Goal: Task Accomplishment & Management: Use online tool/utility

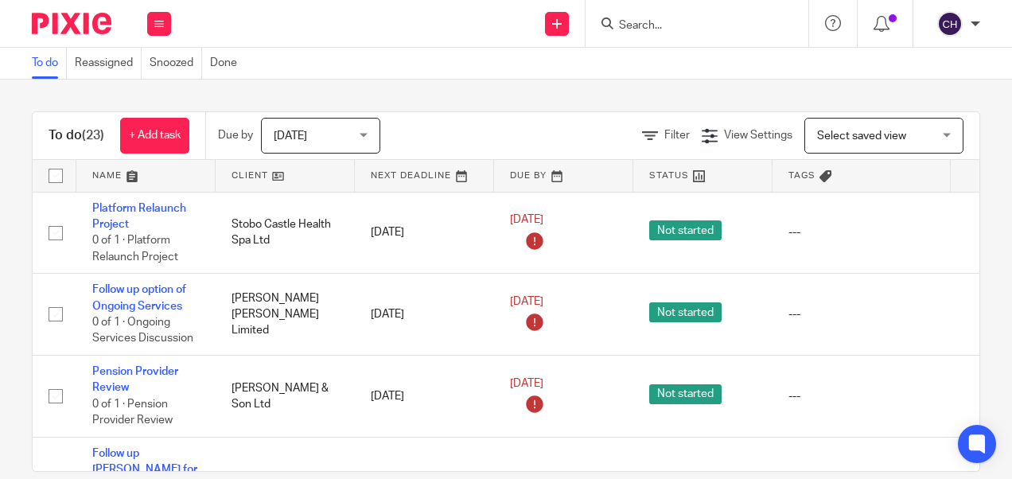
click at [655, 30] on input "Search" at bounding box center [688, 26] width 143 height 14
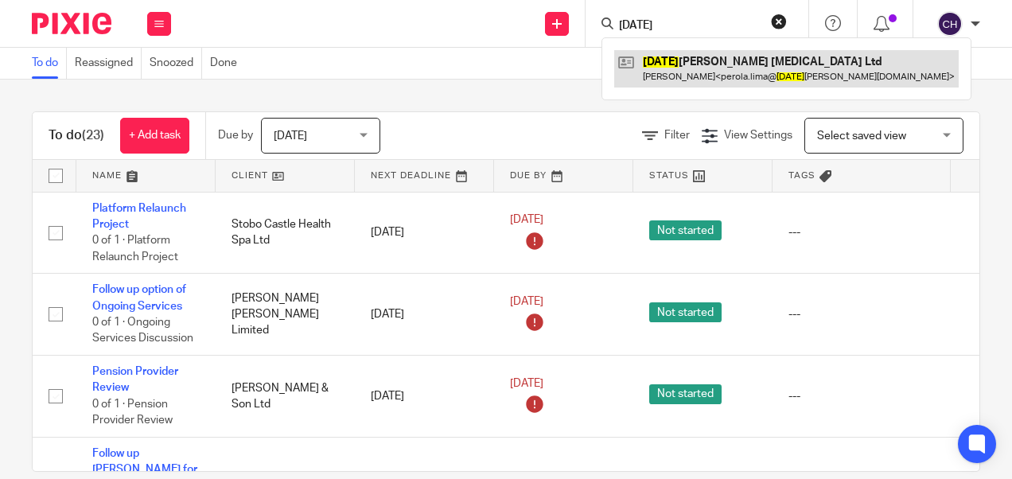
type input "sunday"
click at [678, 69] on link at bounding box center [786, 68] width 344 height 37
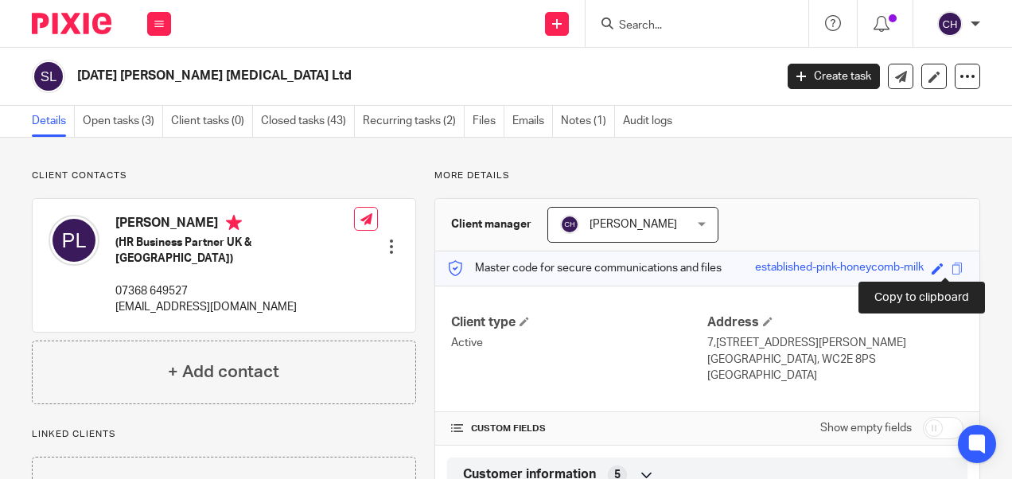
click at [951, 269] on span at bounding box center [957, 268] width 12 height 12
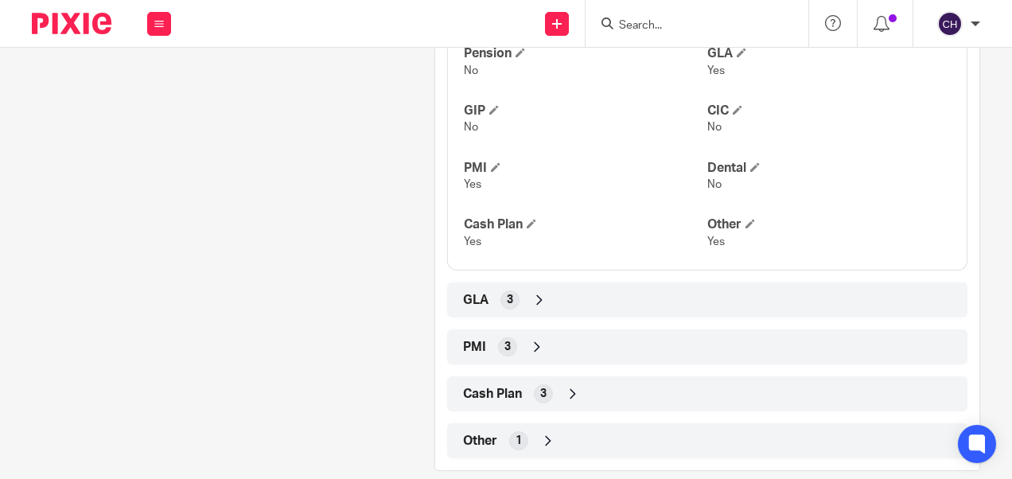
scroll to position [705, 0]
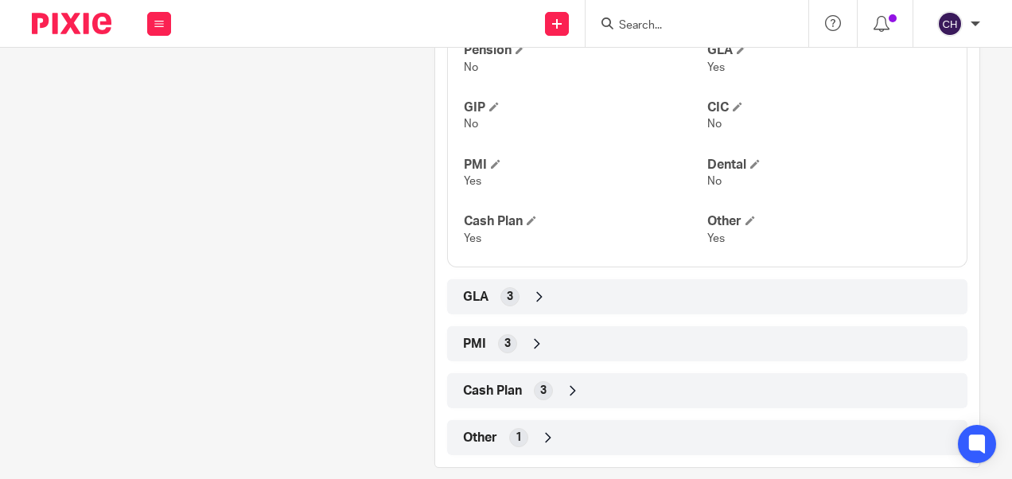
click at [538, 289] on icon at bounding box center [539, 297] width 16 height 16
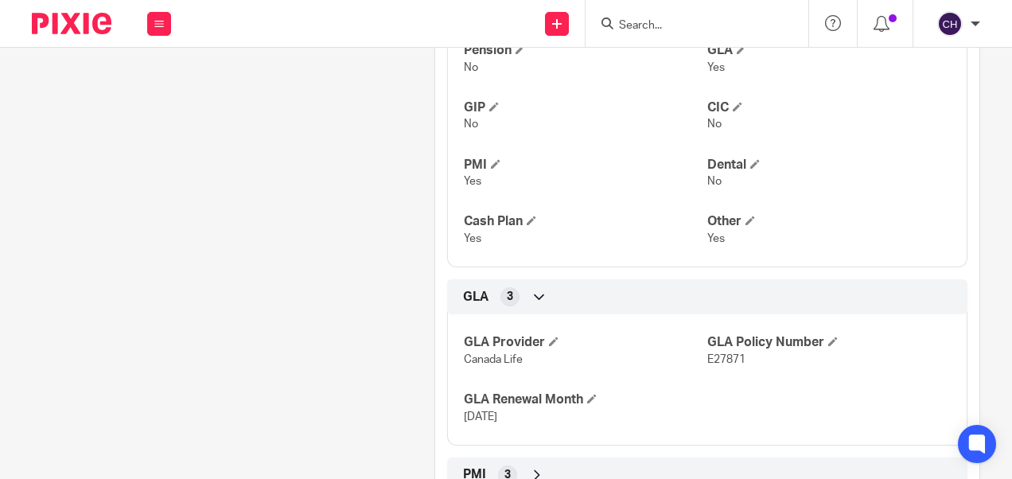
scroll to position [0, 0]
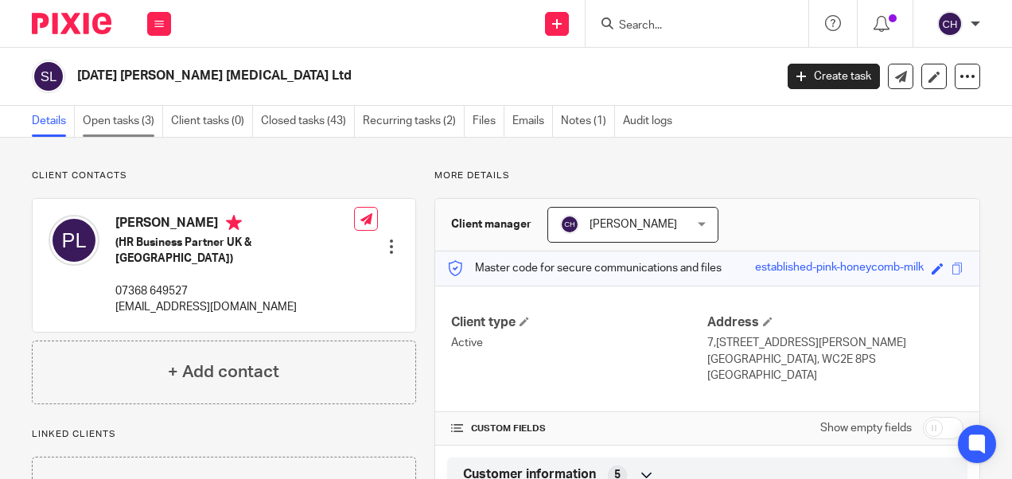
click at [134, 118] on link "Open tasks (3)" at bounding box center [123, 121] width 80 height 31
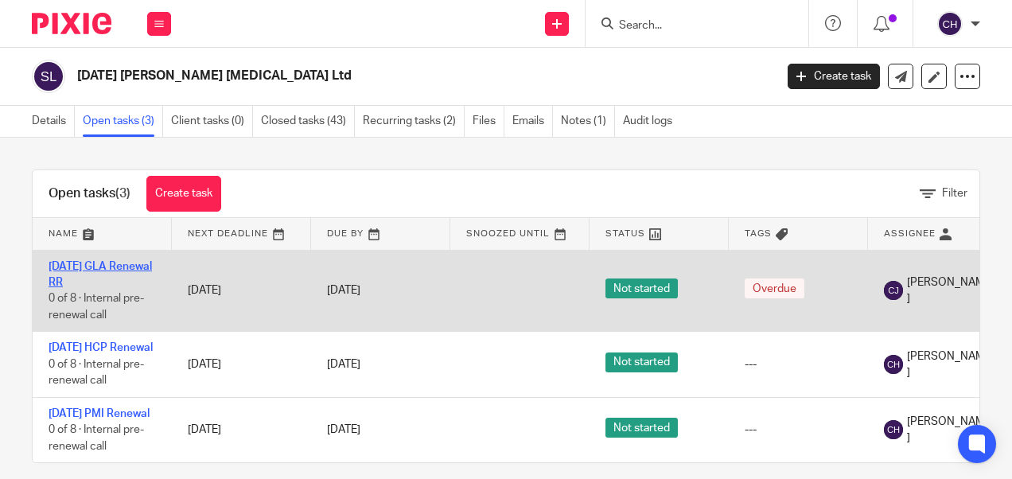
click at [60, 277] on link "01/10/25 GLA Renewal RR" at bounding box center [100, 274] width 103 height 27
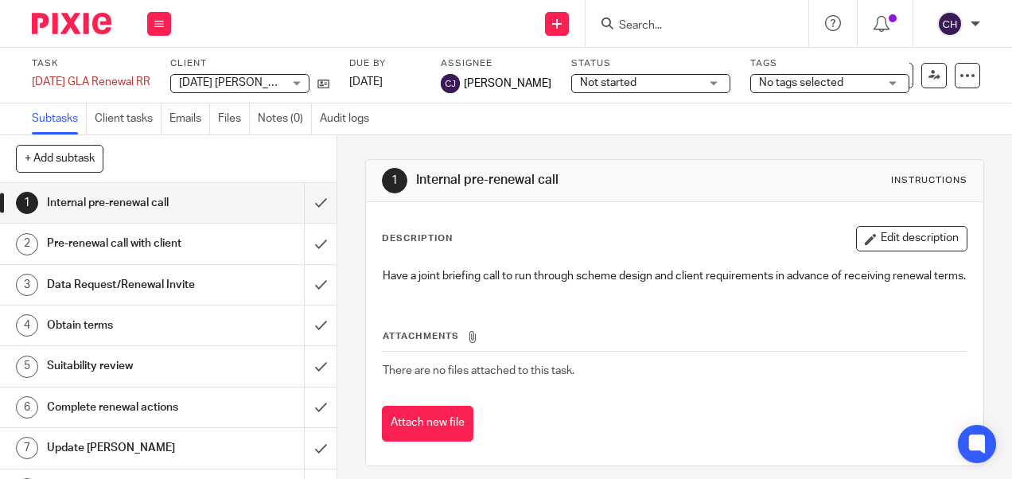
scroll to position [29, 0]
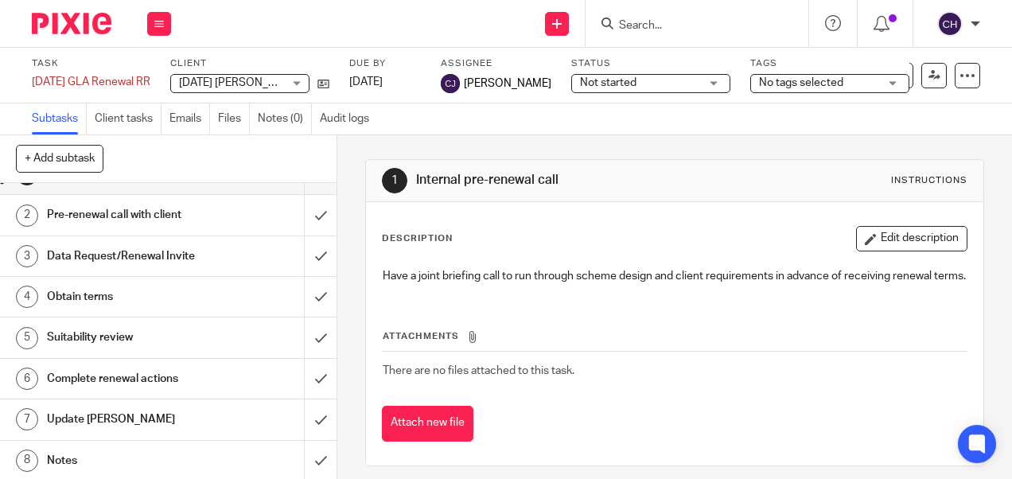
click at [81, 457] on h1 "Notes" at bounding box center [127, 461] width 161 height 24
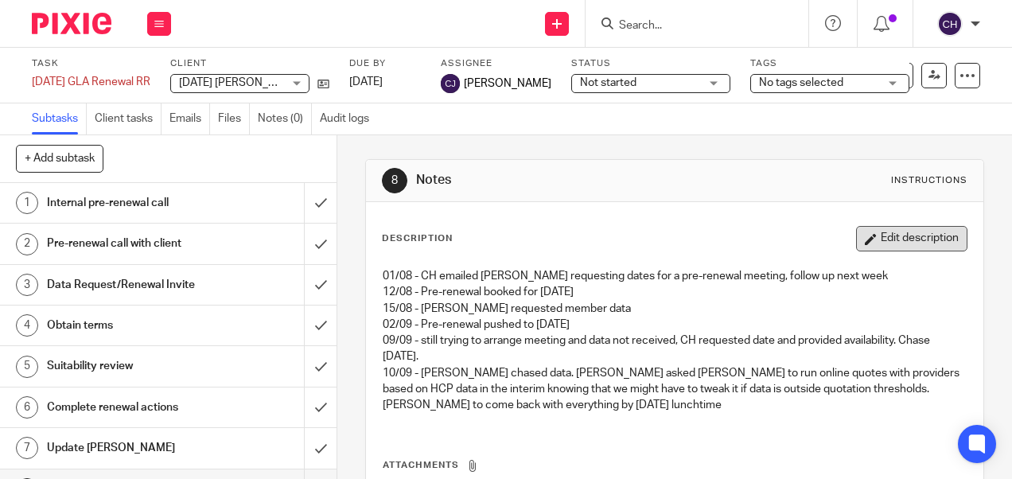
click at [880, 232] on button "Edit description" at bounding box center [911, 238] width 111 height 25
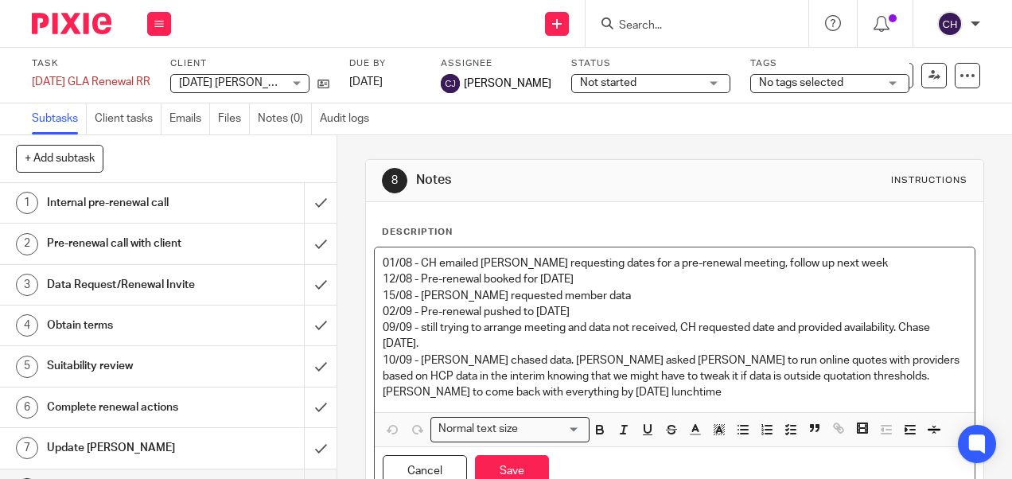
click at [493, 387] on p "10/09 - [PERSON_NAME] chased data. [PERSON_NAME] asked [PERSON_NAME] to run onl…" at bounding box center [674, 376] width 583 height 49
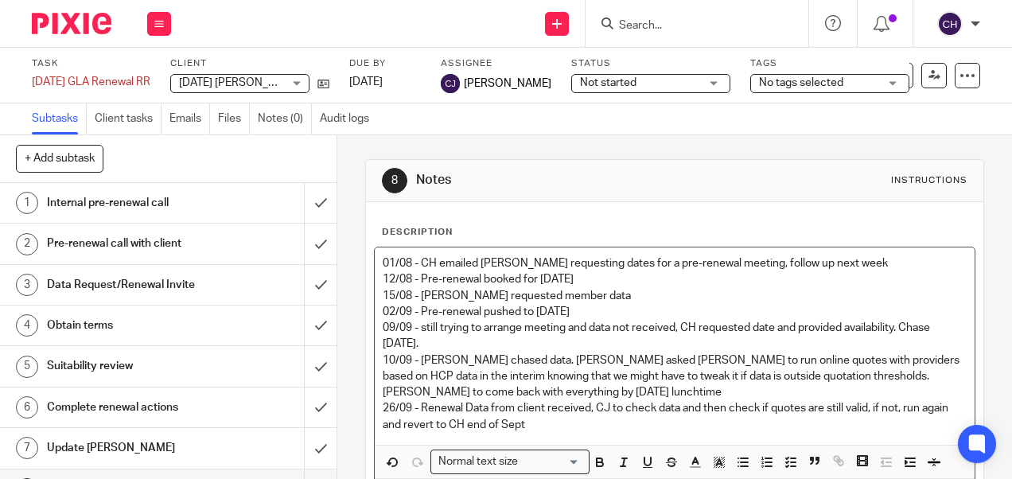
scroll to position [82, 0]
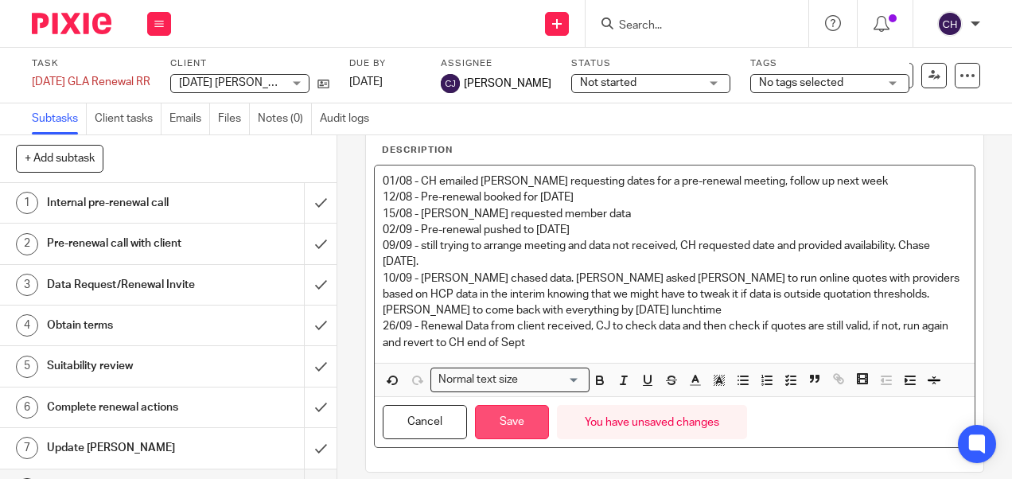
click at [496, 414] on button "Save" at bounding box center [512, 422] width 74 height 34
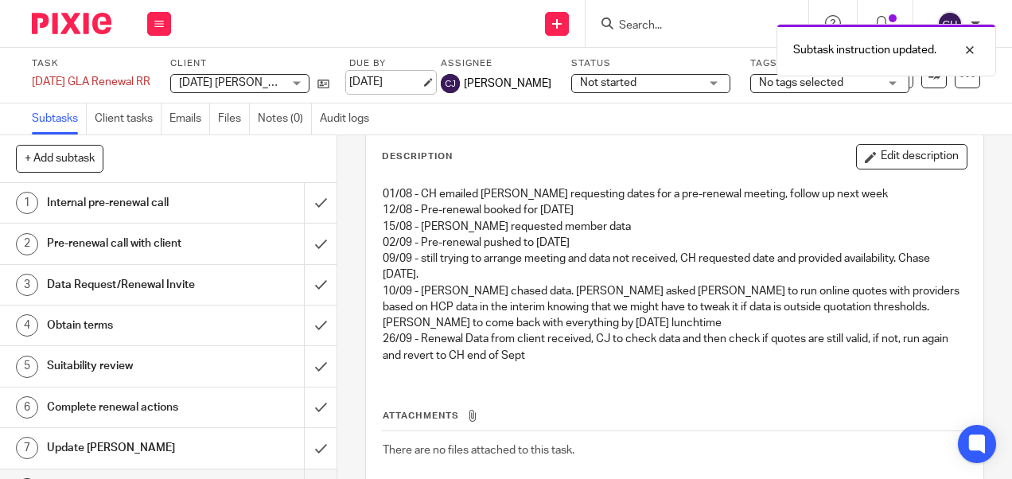
click at [387, 76] on link "[DATE]" at bounding box center [385, 82] width 72 height 17
